Goal: Navigation & Orientation: Go to known website

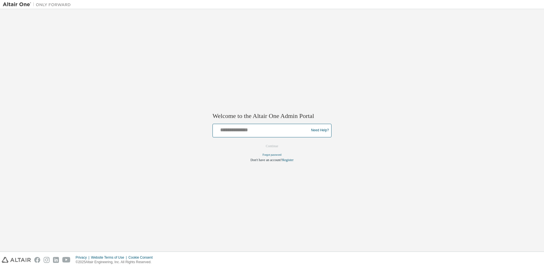
click at [246, 131] on input "text" at bounding box center [261, 129] width 93 height 8
type input "**********"
click at [273, 145] on button "Continue" at bounding box center [272, 146] width 24 height 8
